Goal: Unclear

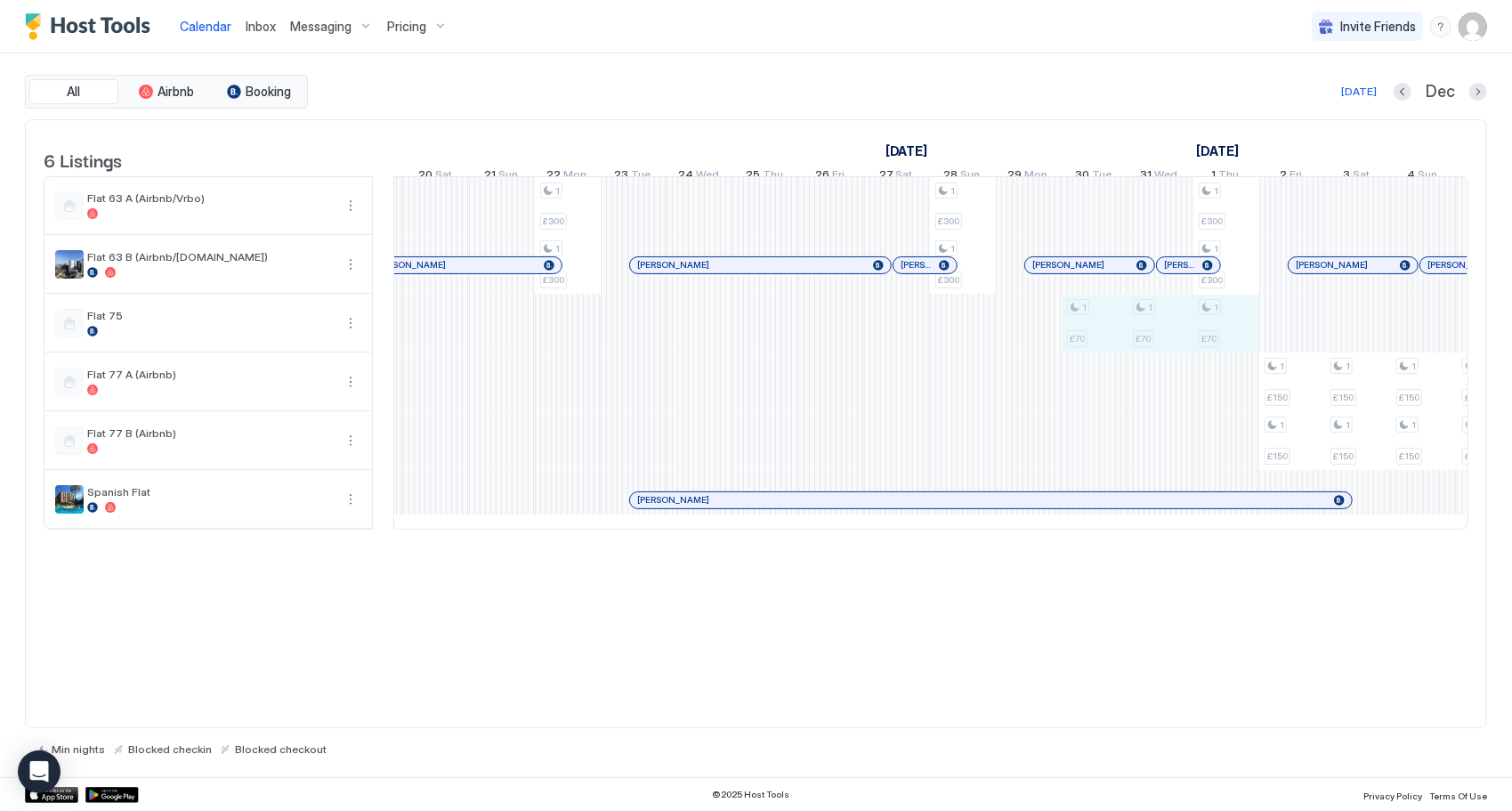
drag, startPoint x: 1088, startPoint y: 346, endPoint x: 1242, endPoint y: 347, distance: 154.0
click at [1242, 347] on div "1 £300 1 £300 1 £150 1 £150 1 £150 1 £150 1 £150 1 £150 1 £150 1 £150 1 £150 1 …" at bounding box center [469, 353] width 3687 height 351
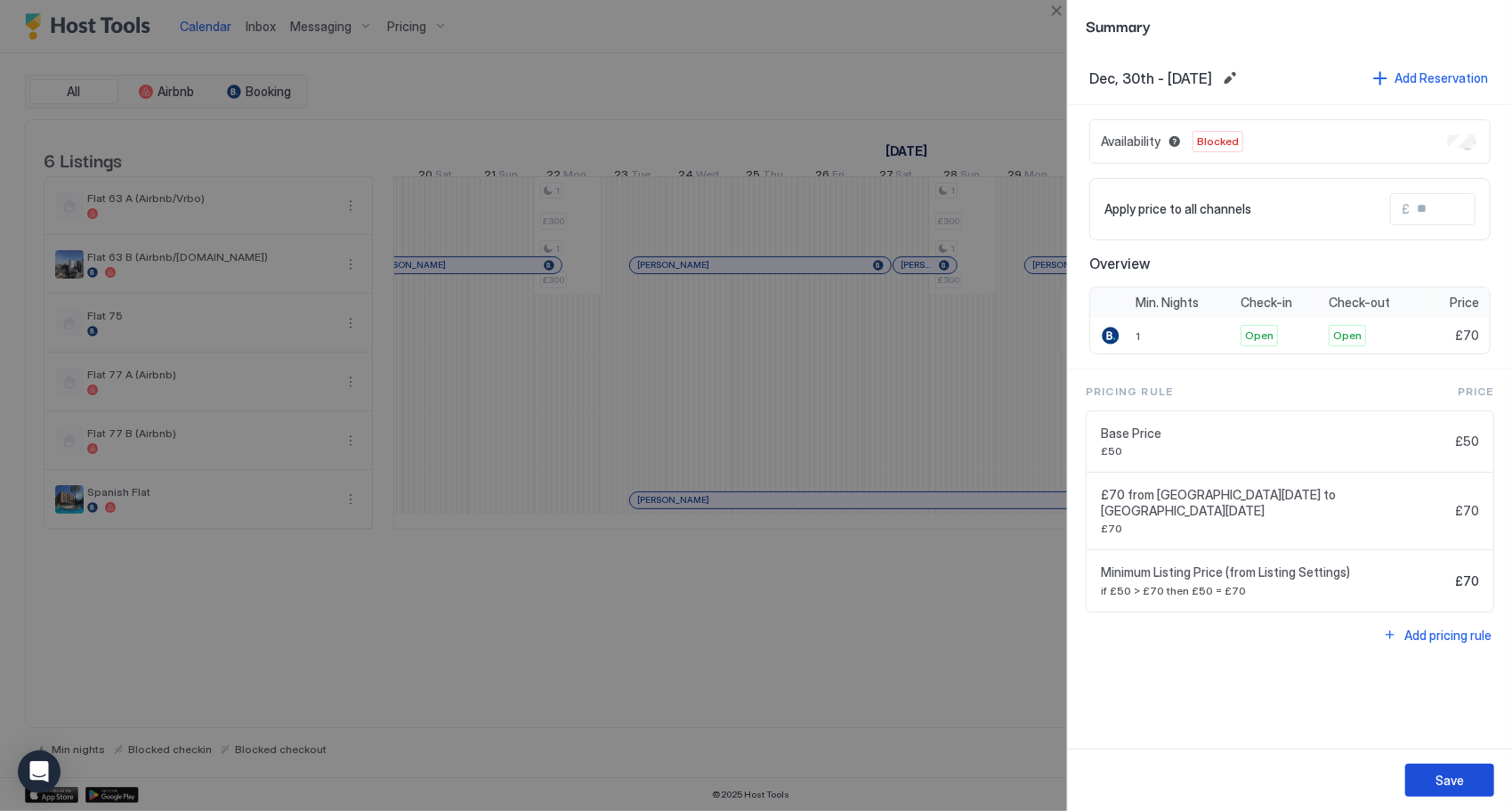
click at [1461, 782] on div "Save" at bounding box center [1449, 781] width 28 height 19
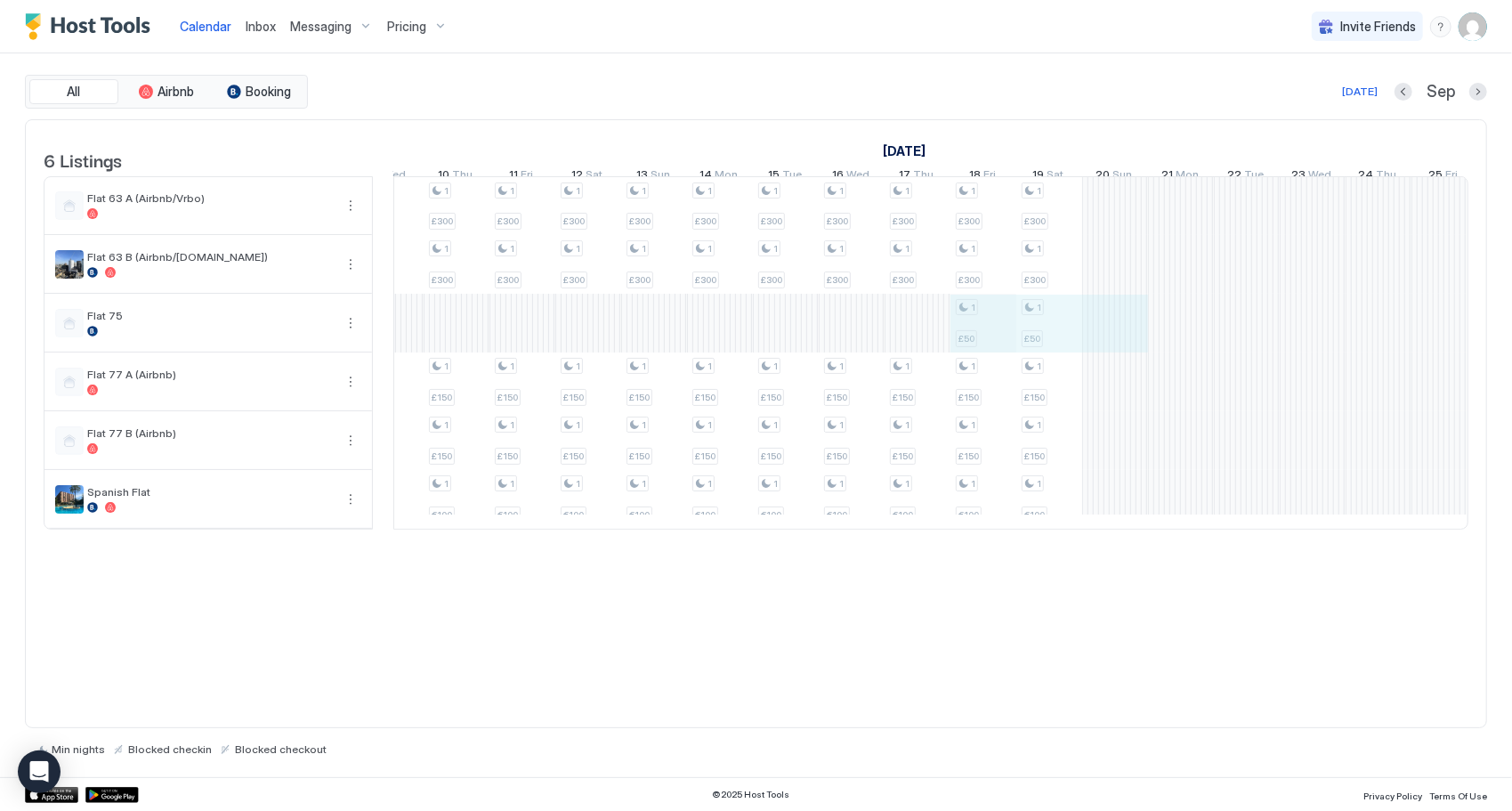
drag, startPoint x: 1092, startPoint y: 335, endPoint x: 1010, endPoint y: 317, distance: 84.0
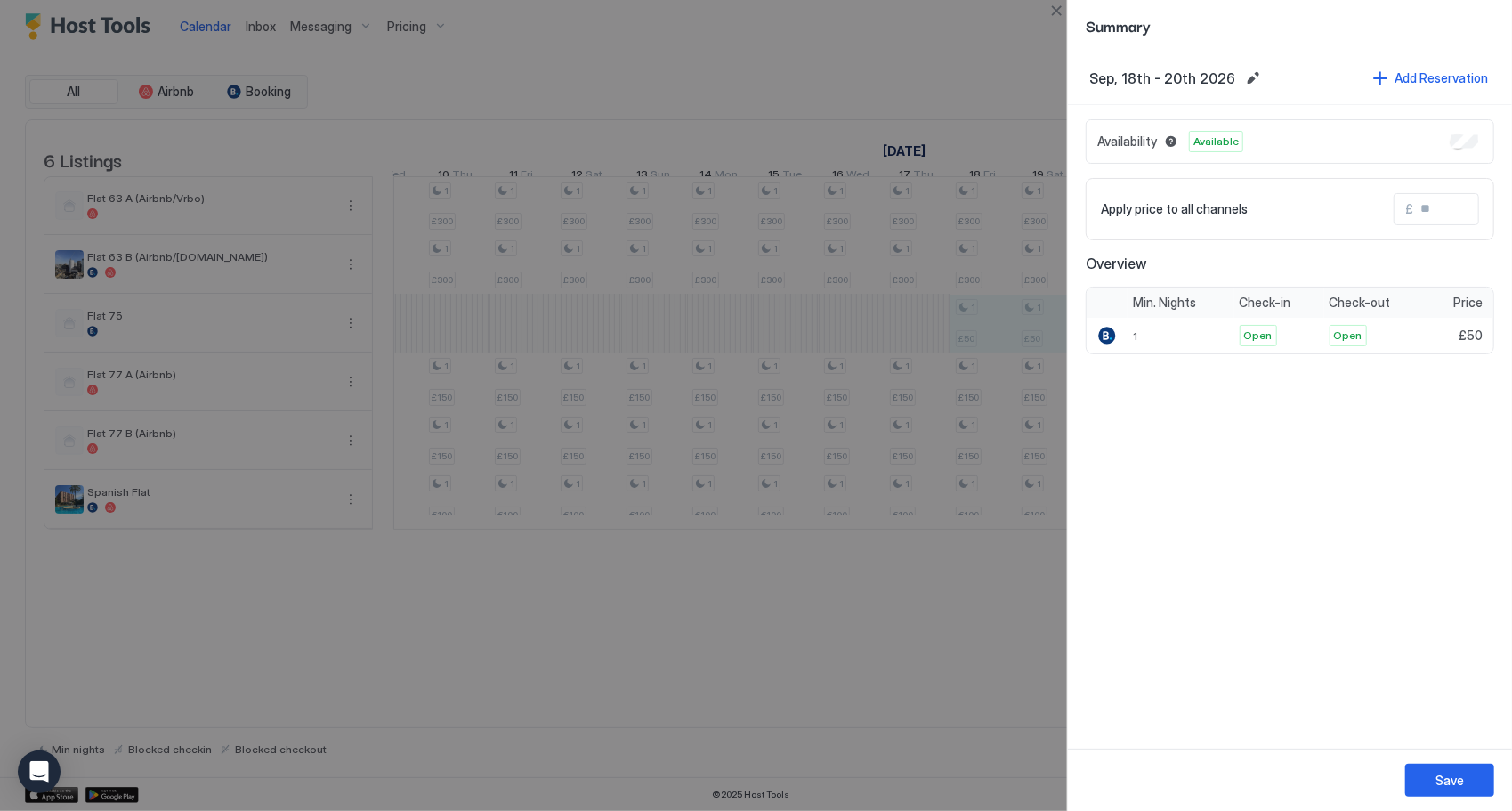
click at [1483, 143] on div "Availability Available" at bounding box center [1290, 141] width 408 height 45
click at [1474, 769] on button "Save" at bounding box center [1449, 780] width 89 height 33
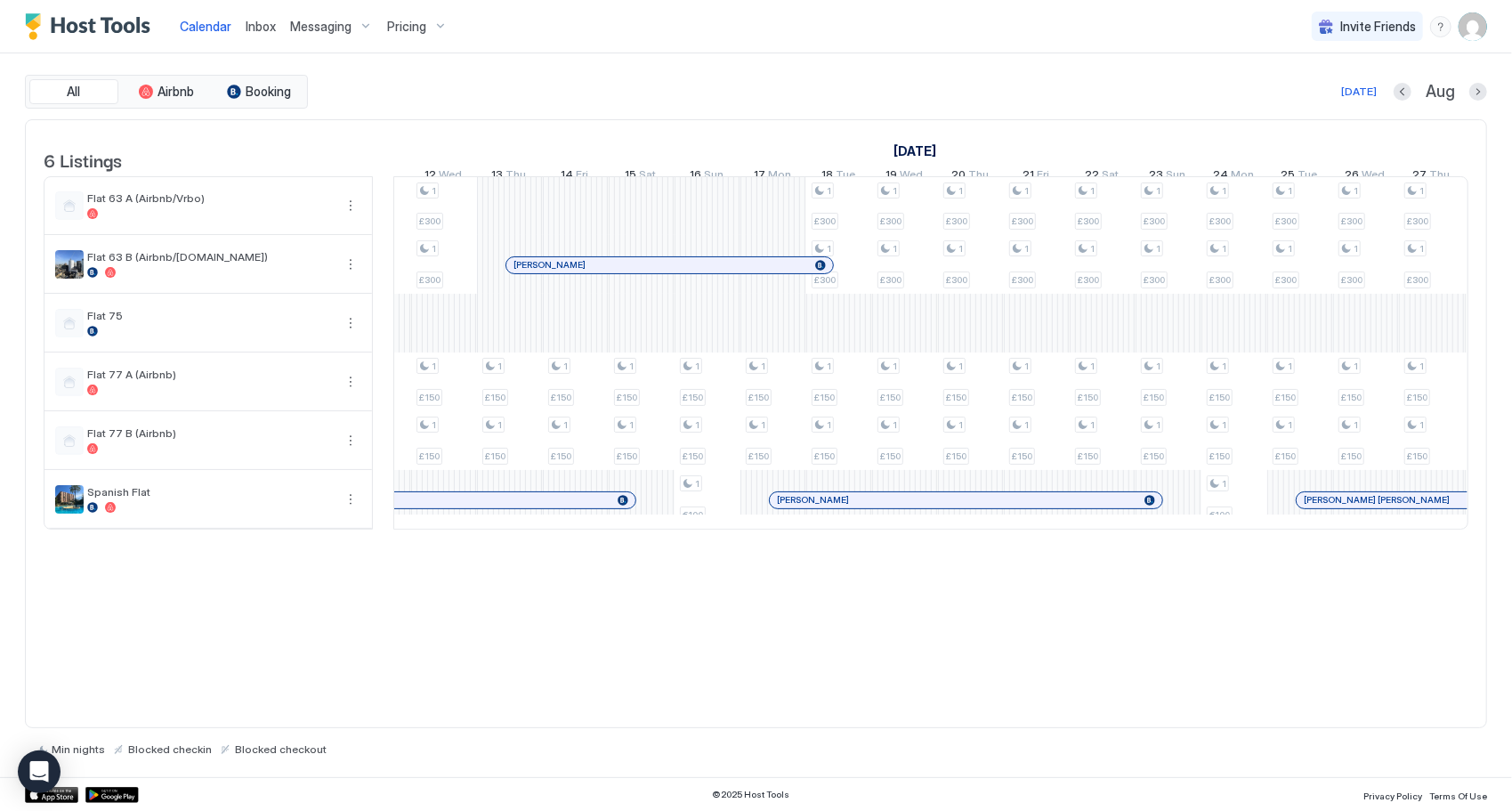
scroll to position [0, 1384]
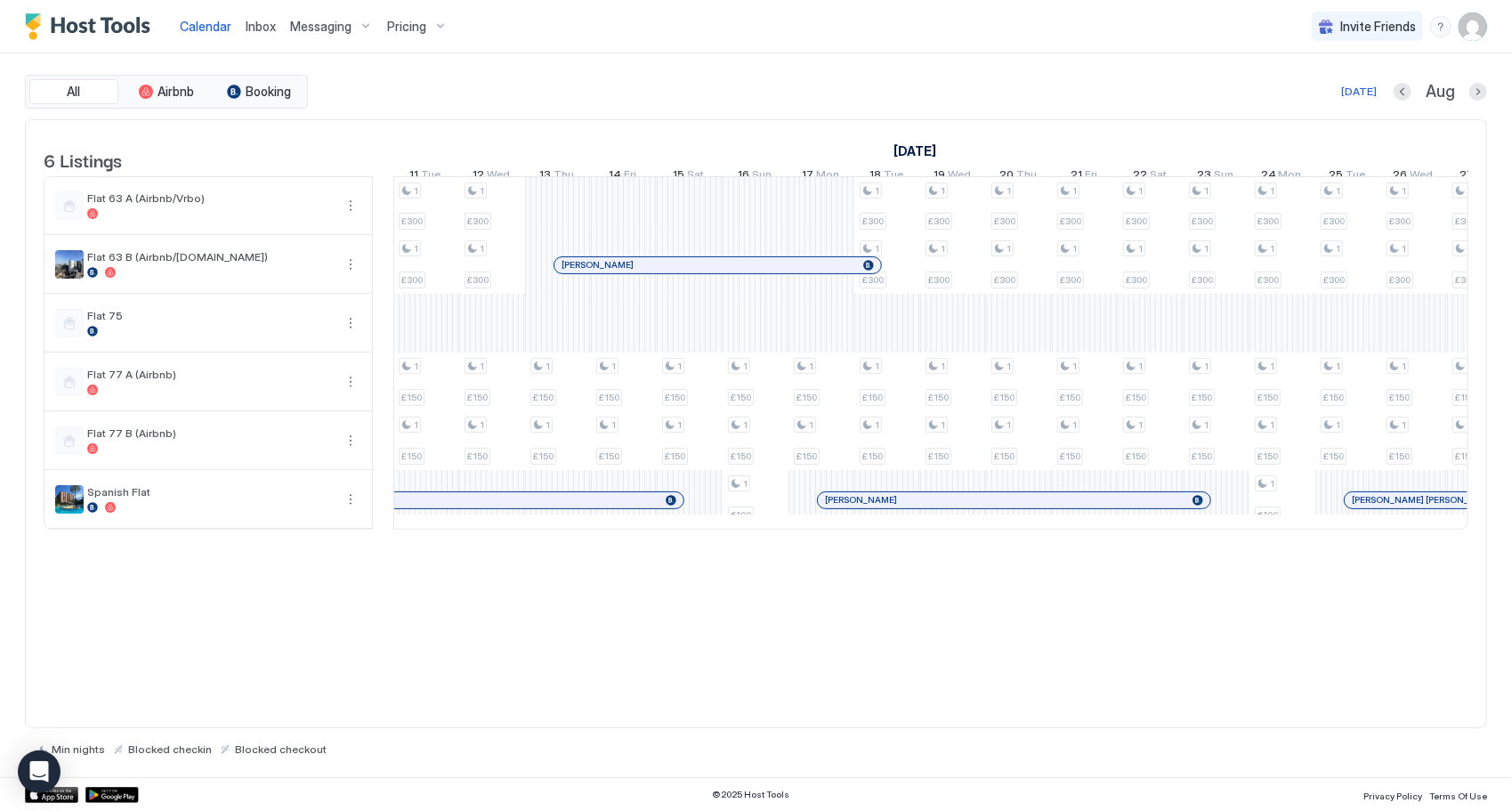
drag, startPoint x: 986, startPoint y: 556, endPoint x: 697, endPoint y: 559, distance: 289.0
click at [672, 549] on div "6 Listings [DATE] [DATE] [DATE] 21 Tue 22 Wed 23 Thu 24 Fri 25 Sat 26 Sun 27 Mo…" at bounding box center [756, 334] width 1460 height 428
drag, startPoint x: 1031, startPoint y: 664, endPoint x: 1028, endPoint y: 599, distance: 65.1
click at [1029, 664] on div "6 Listings [DATE] [DATE] [DATE] 21 Tue 22 Wed 23 Thu 24 Fri 25 Sat 26 Sun 27 Mo…" at bounding box center [756, 424] width 1462 height 610
drag, startPoint x: 1072, startPoint y: 585, endPoint x: 1059, endPoint y: 574, distance: 17.0
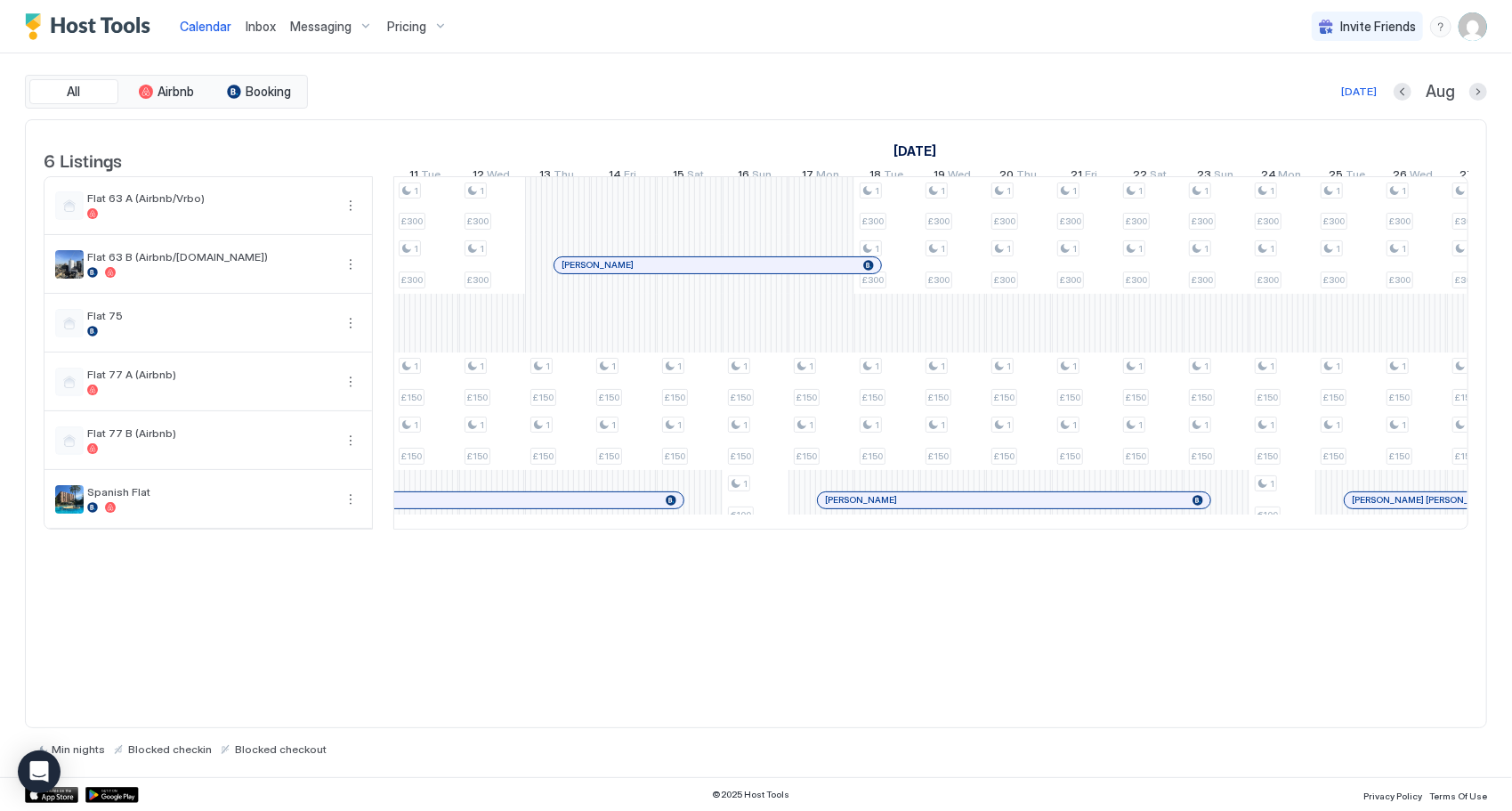
click at [1070, 584] on div "6 Listings [DATE] [DATE] [DATE] 21 Tue 22 Wed 23 Thu 24 Fri 25 Sat 26 Sun 27 Mo…" at bounding box center [756, 424] width 1462 height 610
drag, startPoint x: 949, startPoint y: 625, endPoint x: 877, endPoint y: 606, distance: 74.5
click at [948, 625] on div "6 Listings [DATE] [DATE] [DATE] 21 Tue 22 Wed 23 Thu 24 Fri 25 Sat 26 Sun 27 Mo…" at bounding box center [756, 424] width 1462 height 610
drag, startPoint x: 531, startPoint y: 578, endPoint x: 315, endPoint y: 386, distance: 289.0
click at [531, 578] on div "6 Listings [DATE] [DATE] [DATE] 21 Tue 22 Wed 23 Thu 24 Fri 25 Sat 26 Sun 27 Mo…" at bounding box center [756, 424] width 1462 height 610
